Goal: Register for event/course

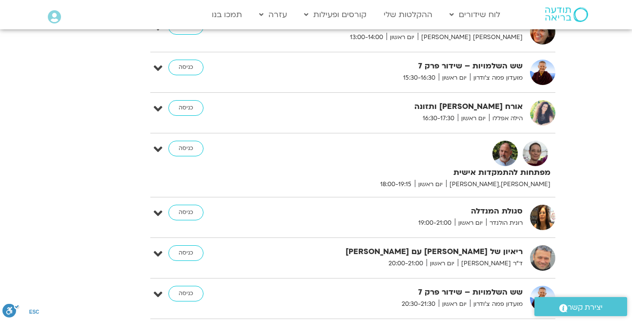
scroll to position [3415, 0]
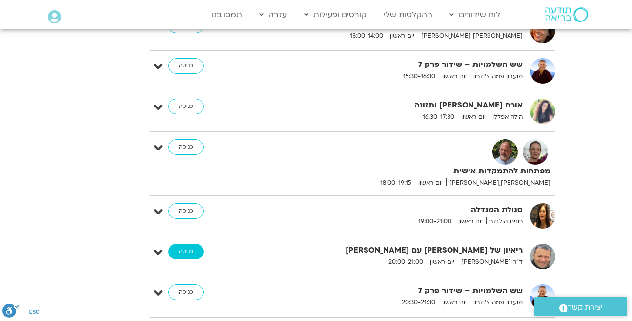
click at [191, 244] on link "כניסה" at bounding box center [185, 252] width 35 height 16
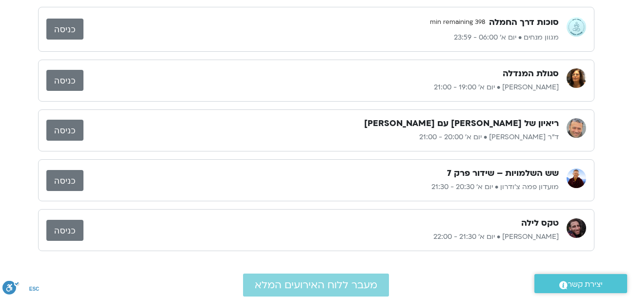
scroll to position [89, 0]
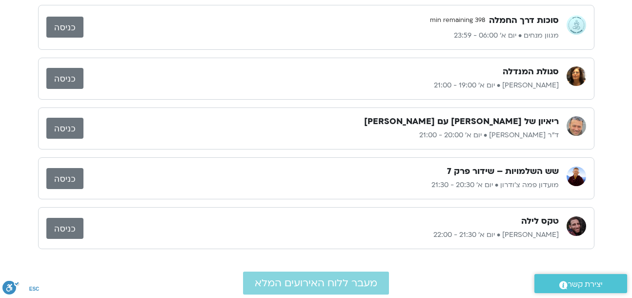
click at [57, 179] on link "כניסה" at bounding box center [64, 178] width 37 height 21
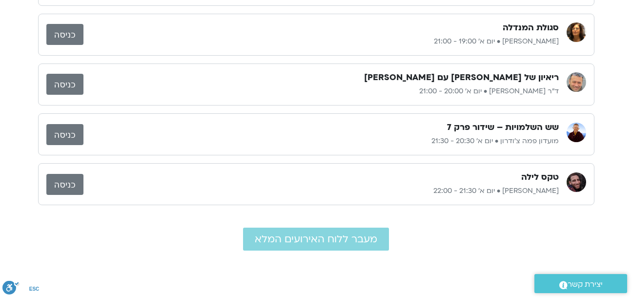
scroll to position [134, 0]
click at [67, 129] on link "כניסה" at bounding box center [64, 133] width 37 height 21
